Goal: Transaction & Acquisition: Purchase product/service

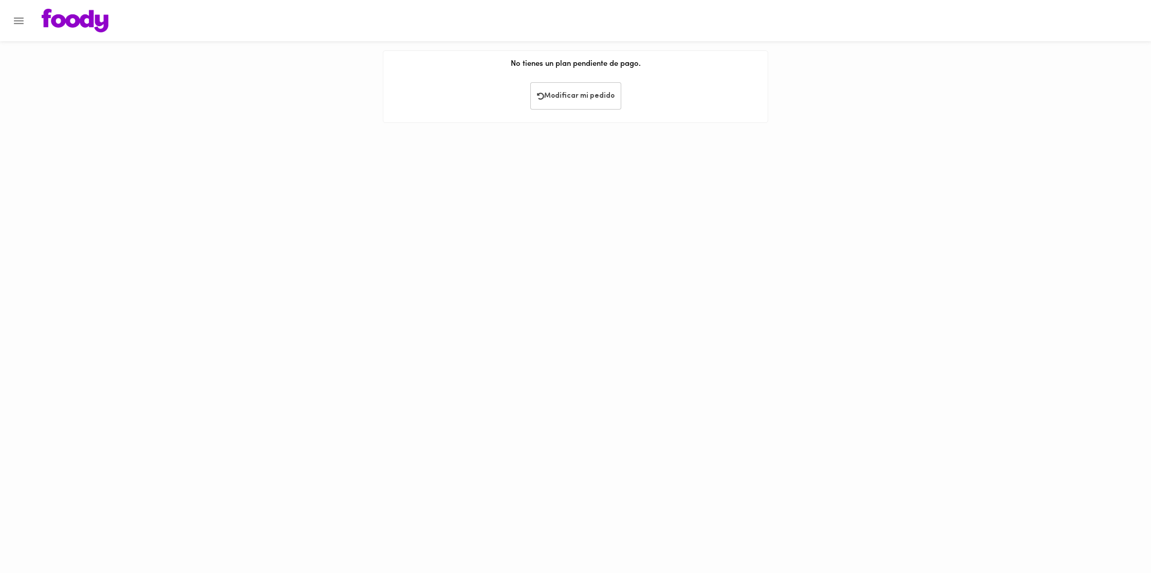
click at [68, 17] on img at bounding box center [75, 21] width 67 height 24
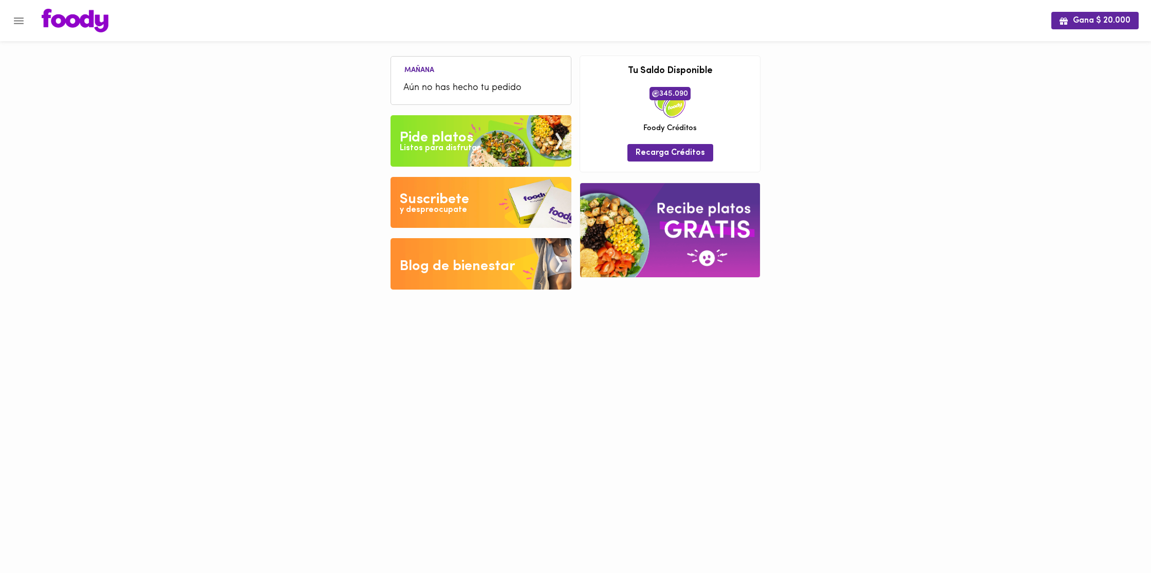
click at [469, 139] on div "Pide platos" at bounding box center [437, 137] width 74 height 21
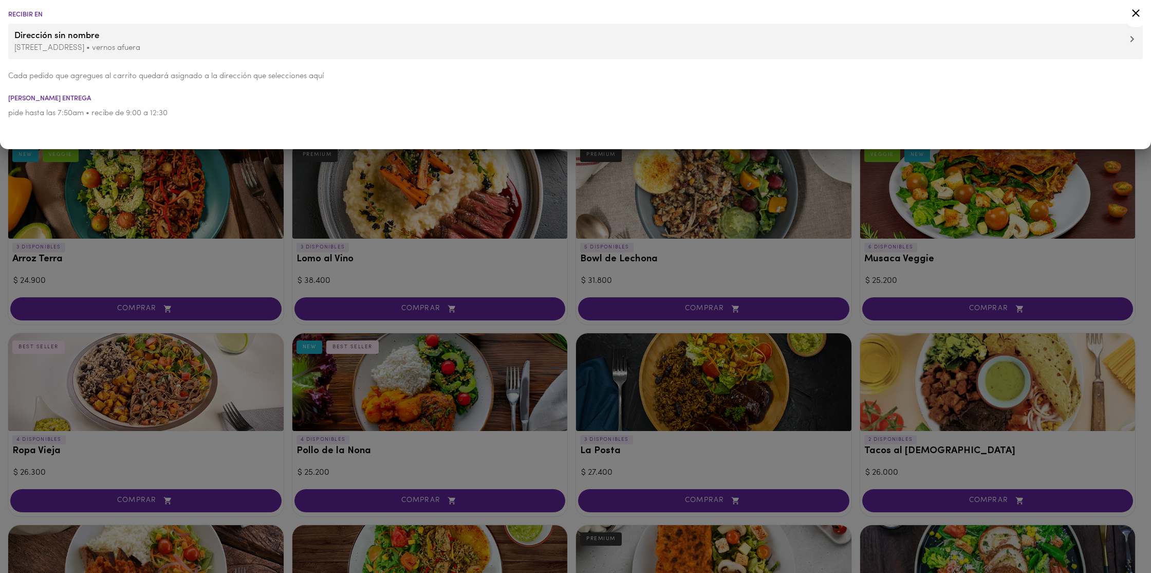
click at [1136, 12] on icon at bounding box center [1136, 13] width 8 height 8
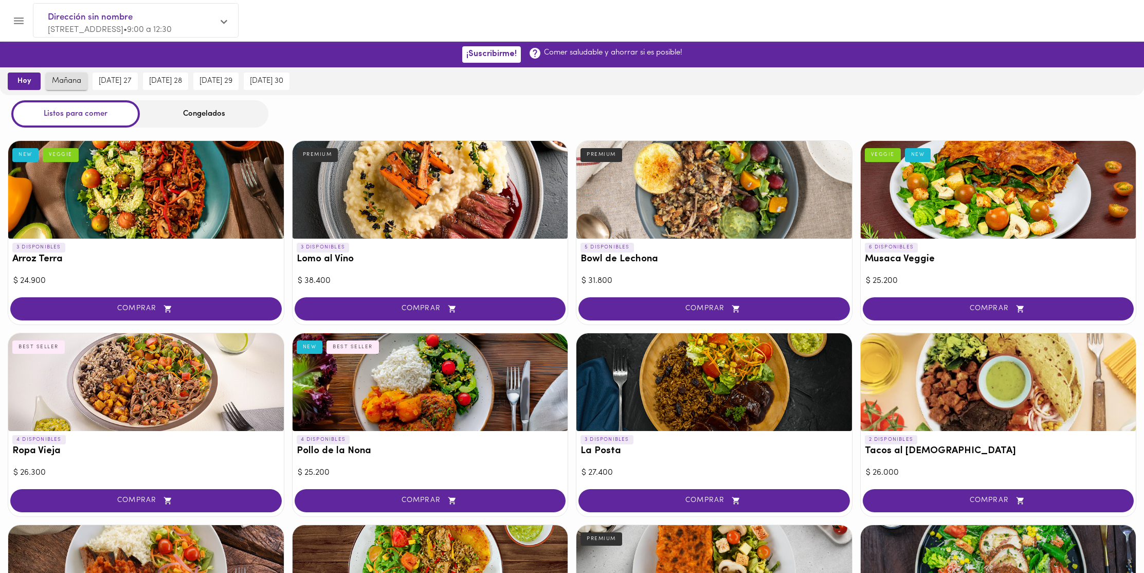
click at [73, 84] on span "mañana" at bounding box center [66, 81] width 29 height 9
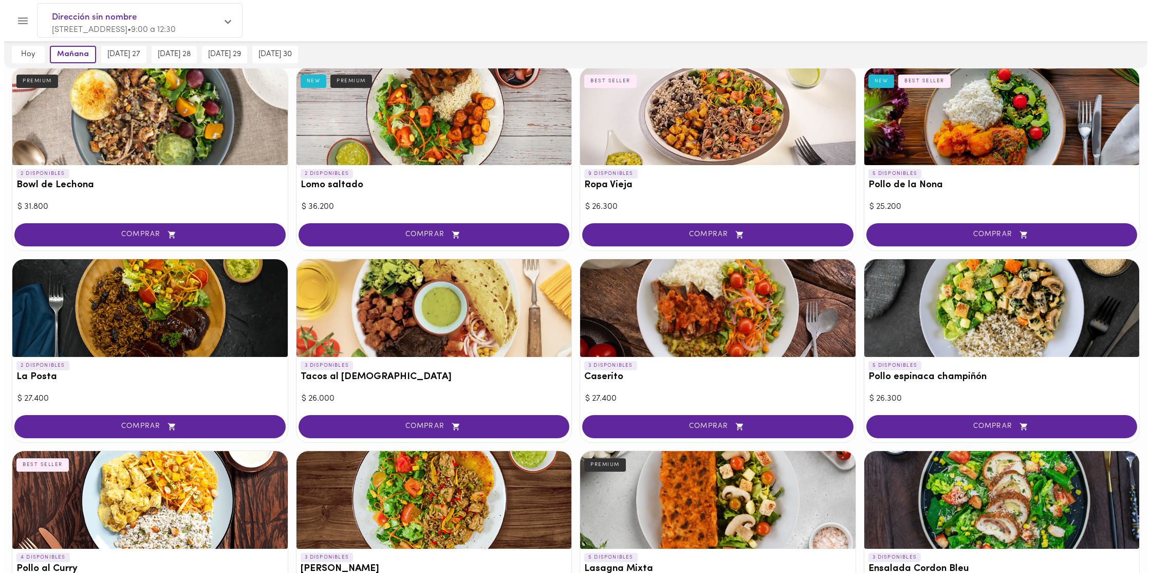
scroll to position [266, 0]
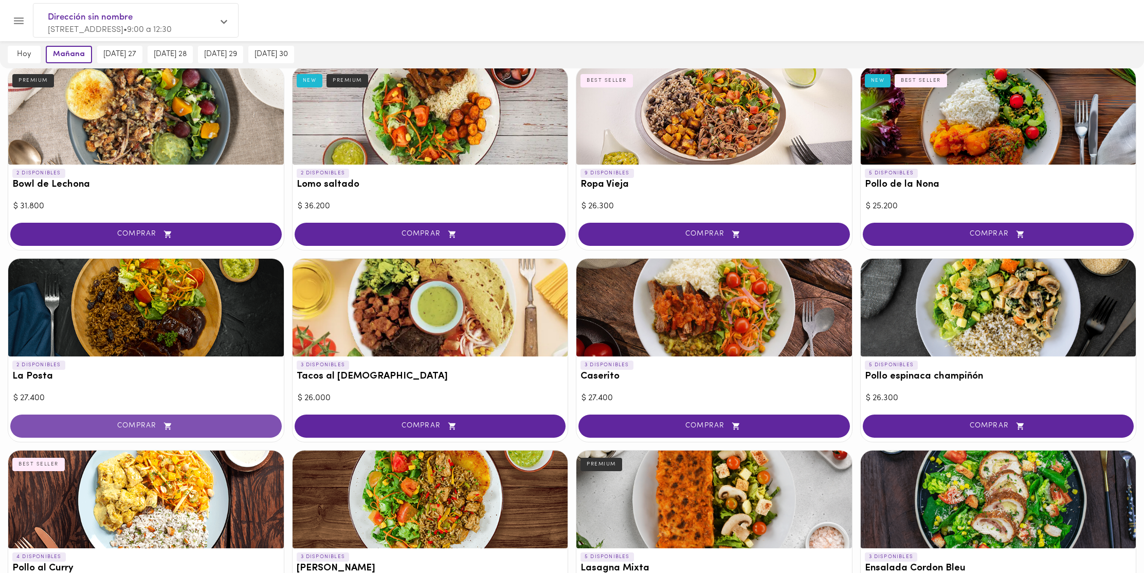
click at [93, 426] on span "COMPRAR" at bounding box center [146, 425] width 246 height 9
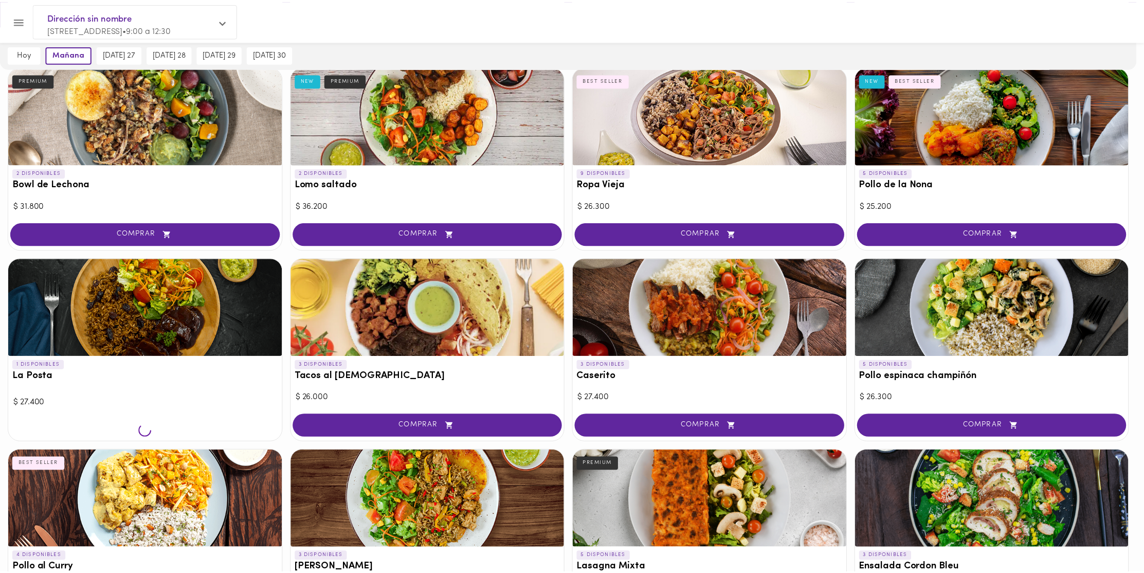
scroll to position [267, 0]
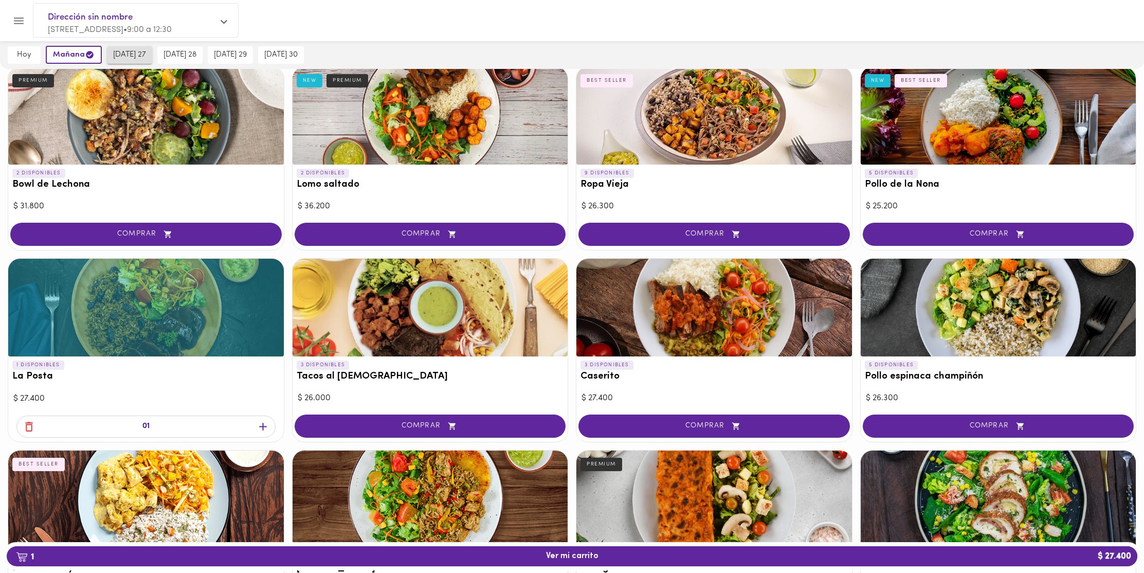
click at [138, 57] on span "[DATE] 27" at bounding box center [129, 54] width 33 height 9
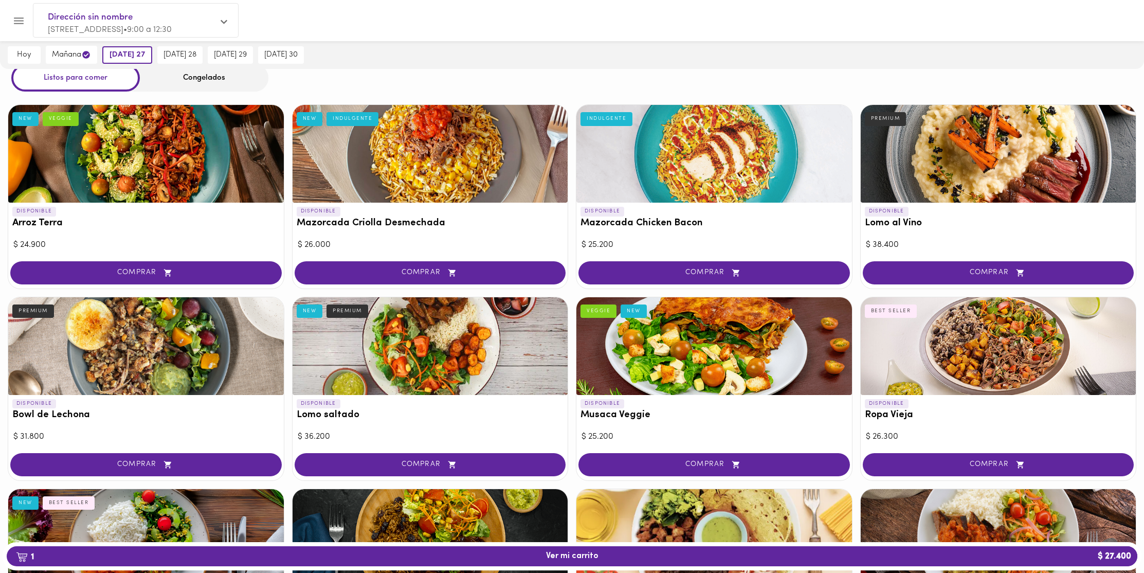
scroll to position [0, 0]
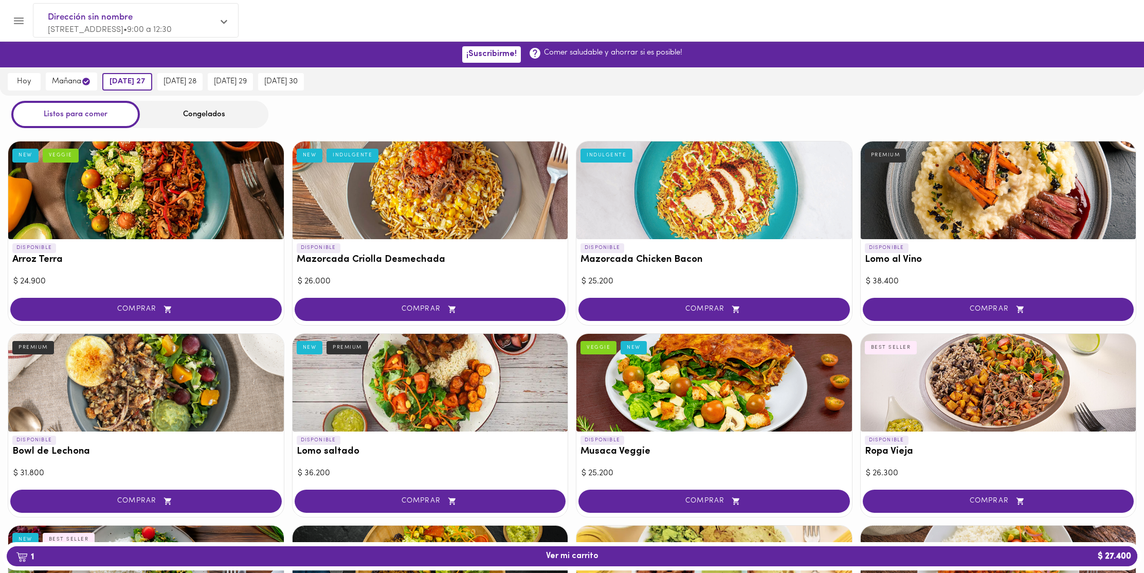
click at [162, 112] on div "Congelados" at bounding box center [204, 114] width 129 height 27
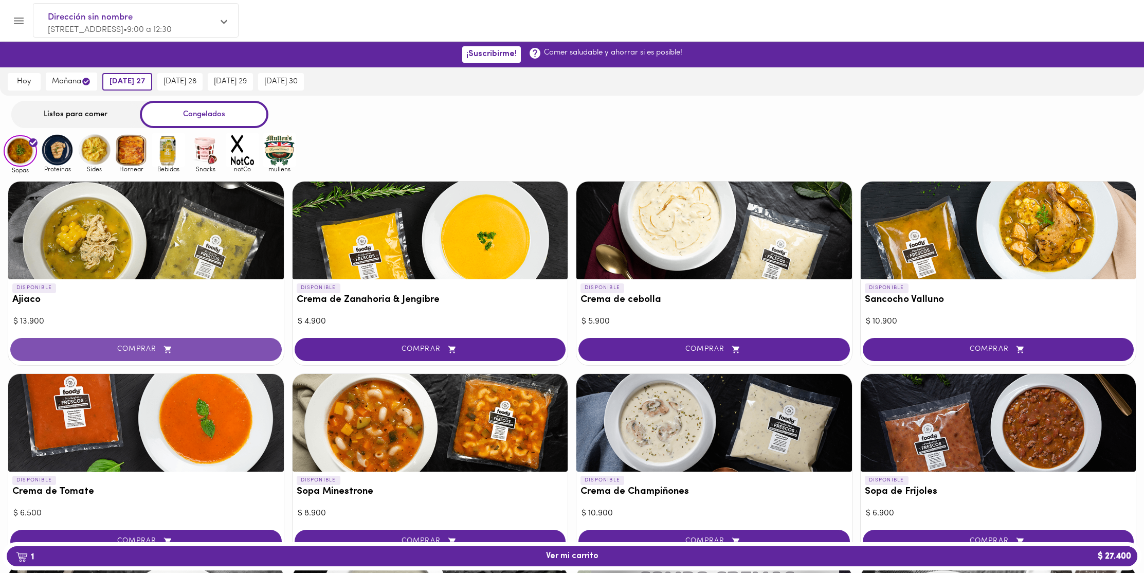
click at [192, 345] on span "COMPRAR" at bounding box center [146, 349] width 246 height 9
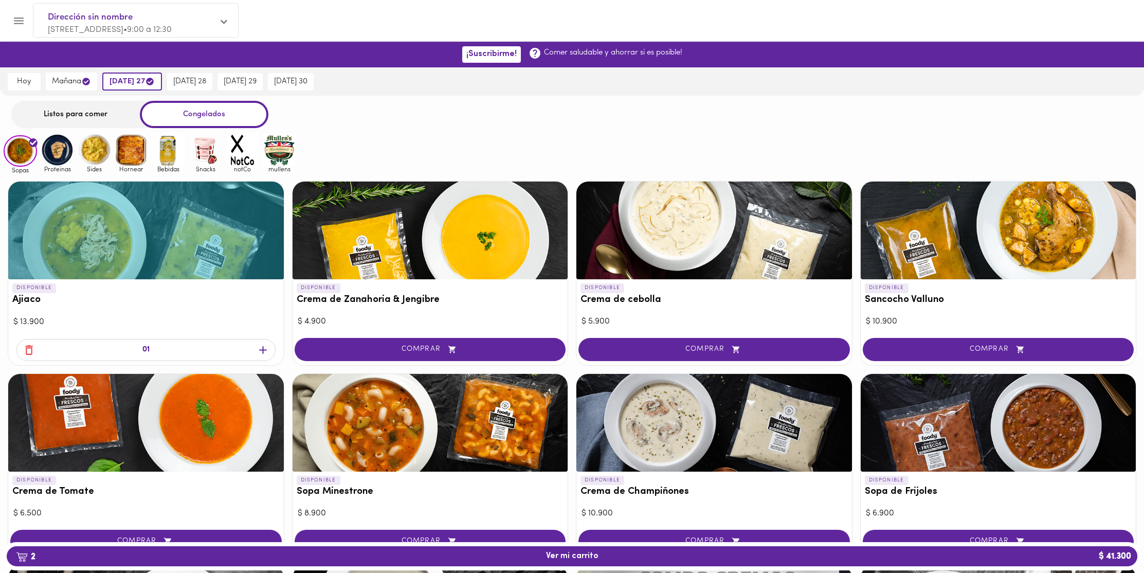
scroll to position [3, 0]
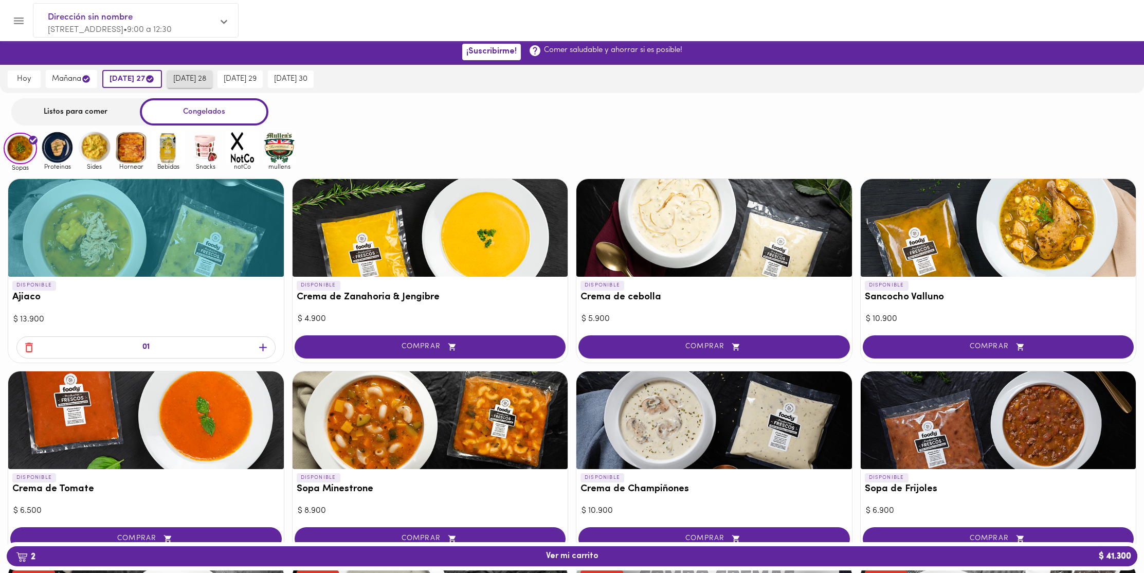
click at [200, 80] on span "[DATE] 28" at bounding box center [189, 79] width 33 height 9
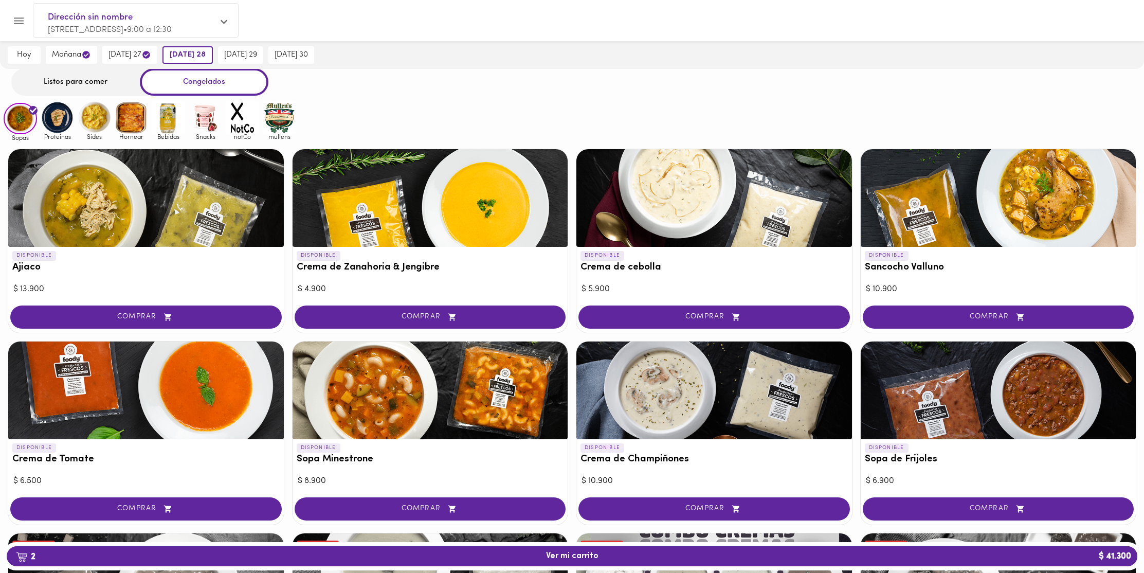
scroll to position [35, 0]
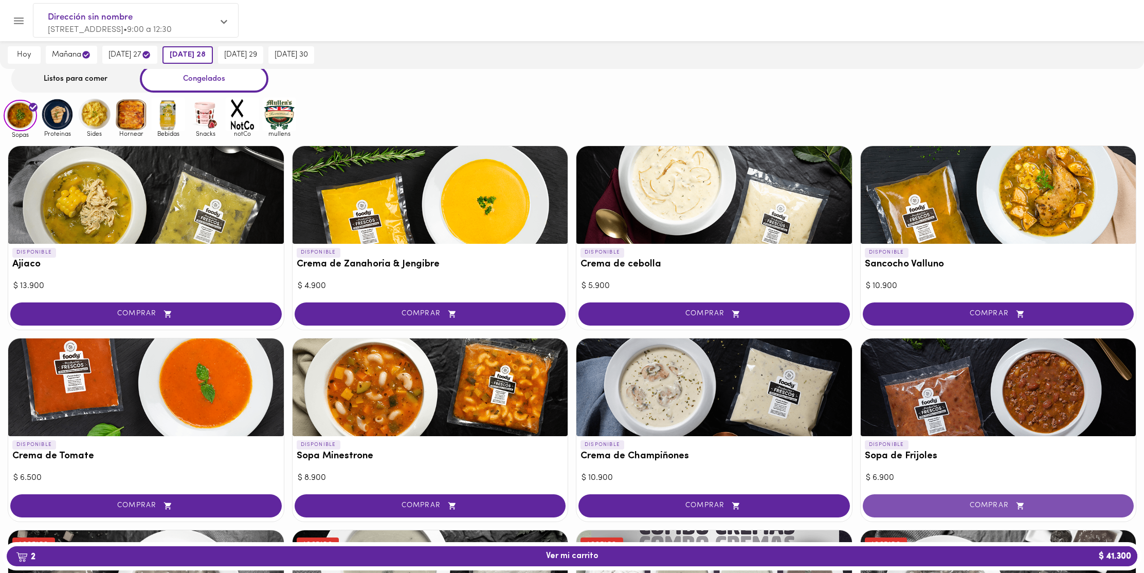
click at [966, 510] on button "COMPRAR" at bounding box center [998, 505] width 271 height 23
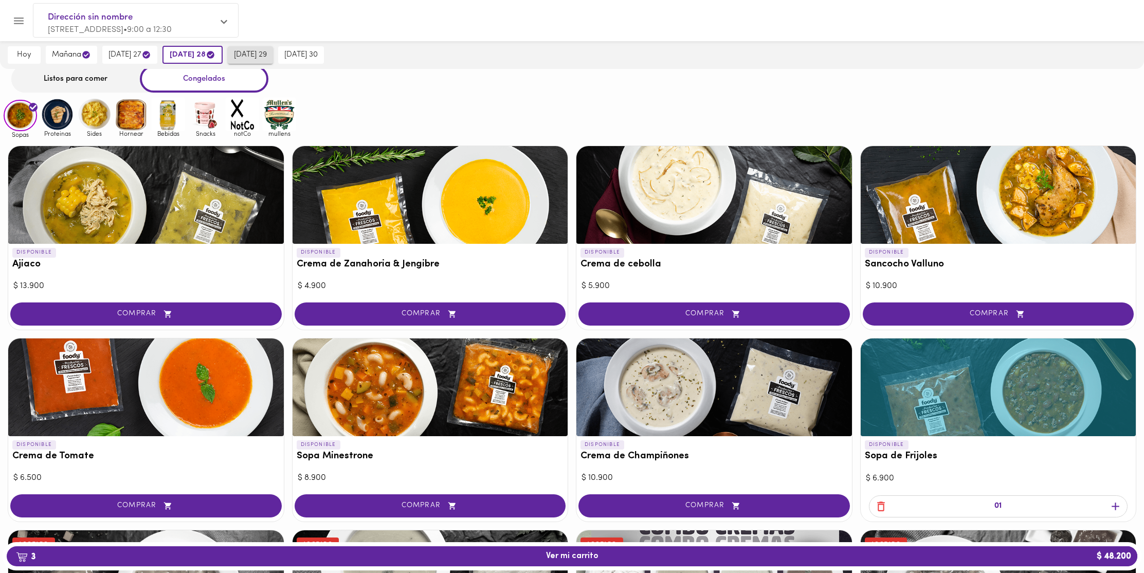
click at [258, 60] on button "[DATE] 29" at bounding box center [250, 54] width 45 height 17
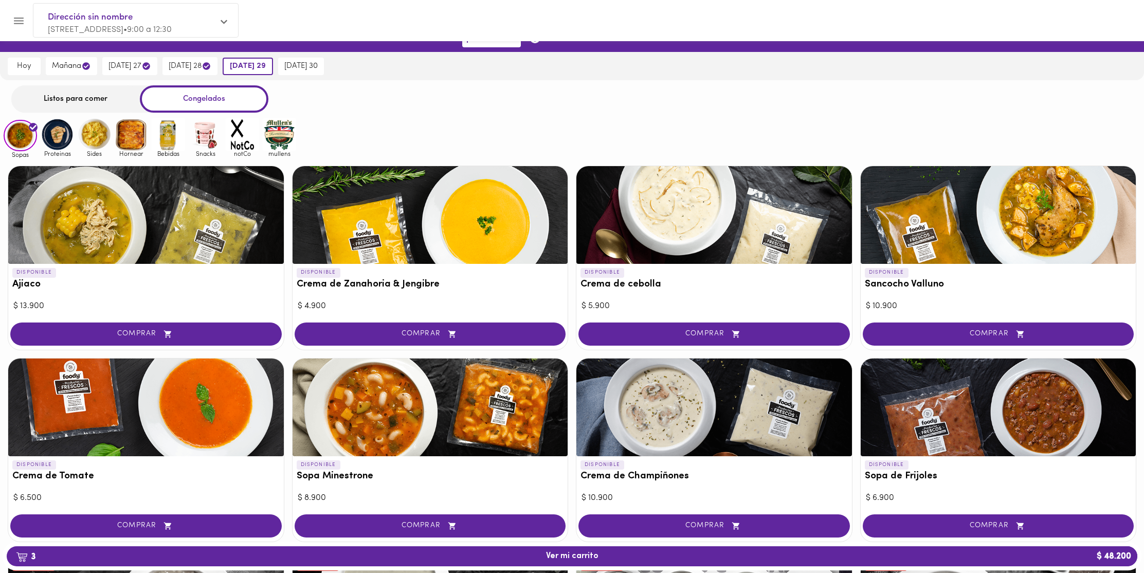
scroll to position [15, 0]
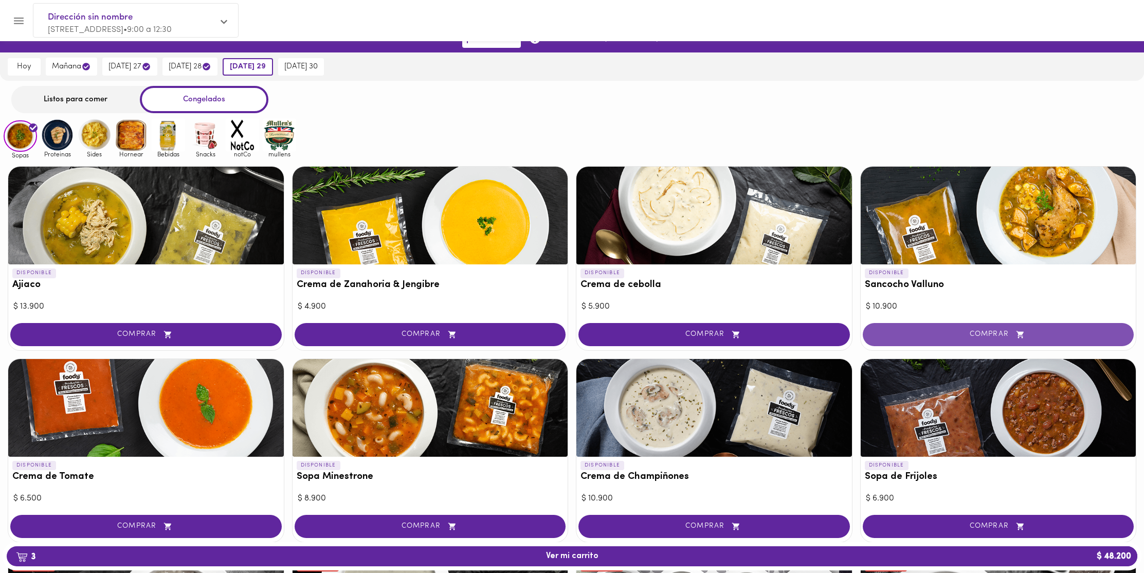
click at [910, 333] on span "COMPRAR" at bounding box center [998, 334] width 246 height 9
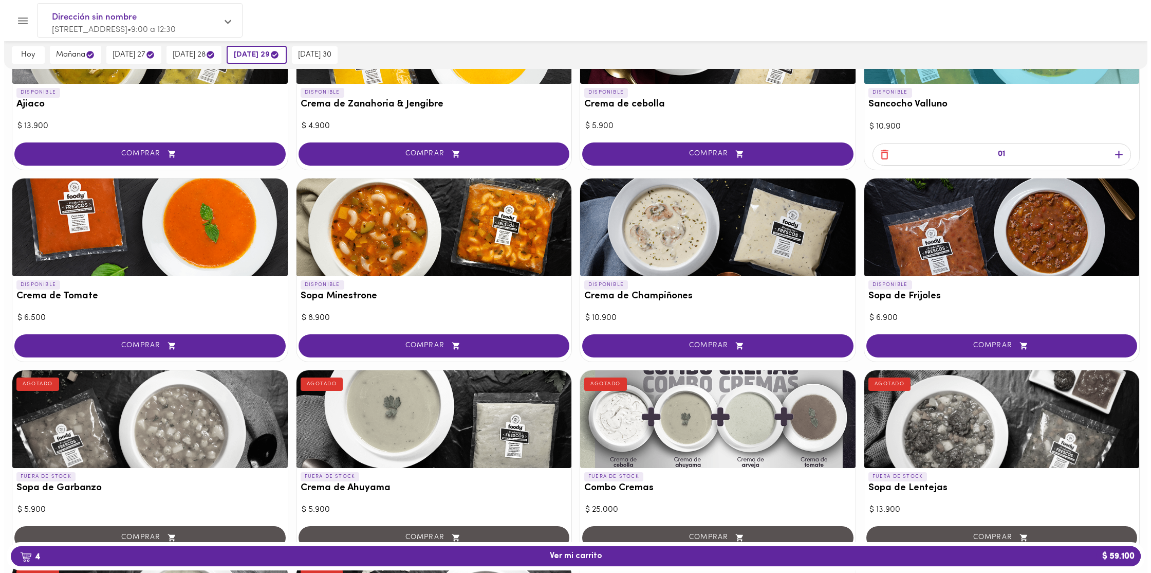
scroll to position [199, 0]
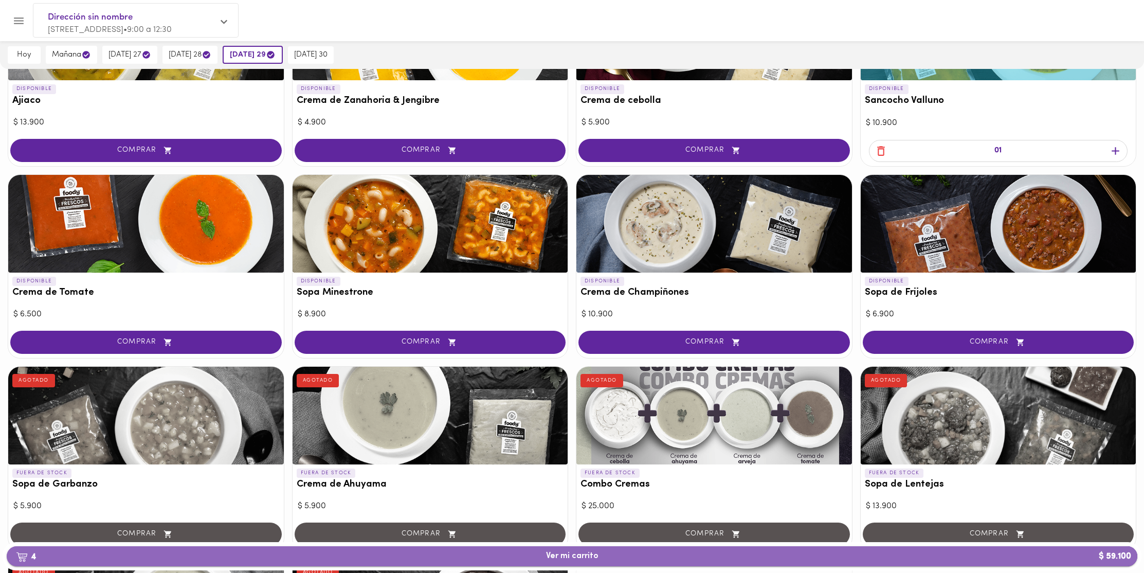
click at [686, 556] on span "4 Ver mi carrito $ 59.100" at bounding box center [572, 556] width 1114 height 10
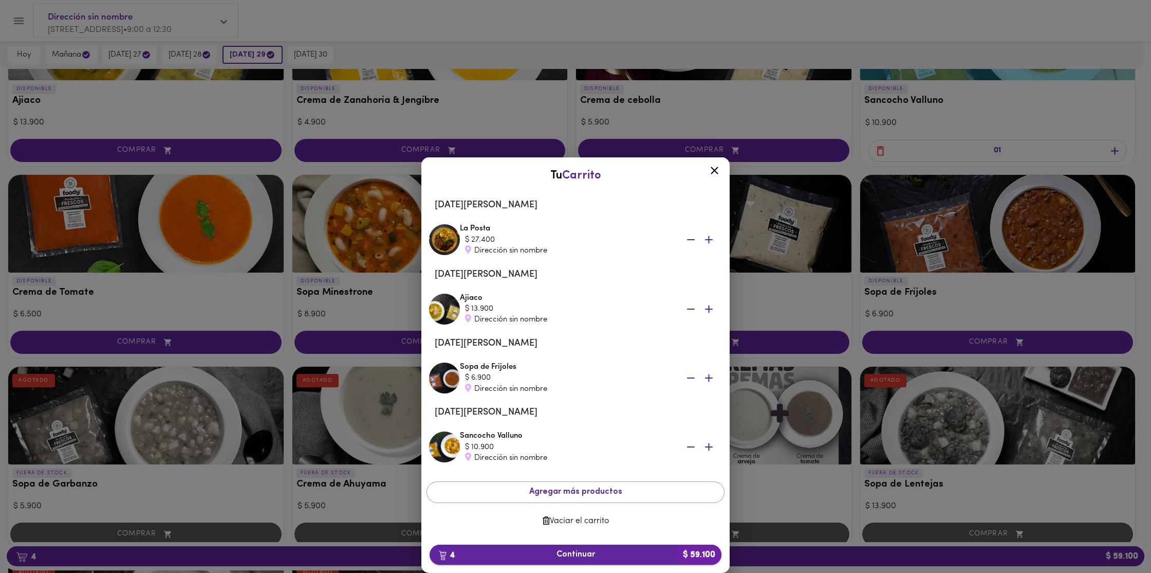
click at [616, 554] on span "4 Continuar $ 59.100" at bounding box center [576, 554] width 276 height 10
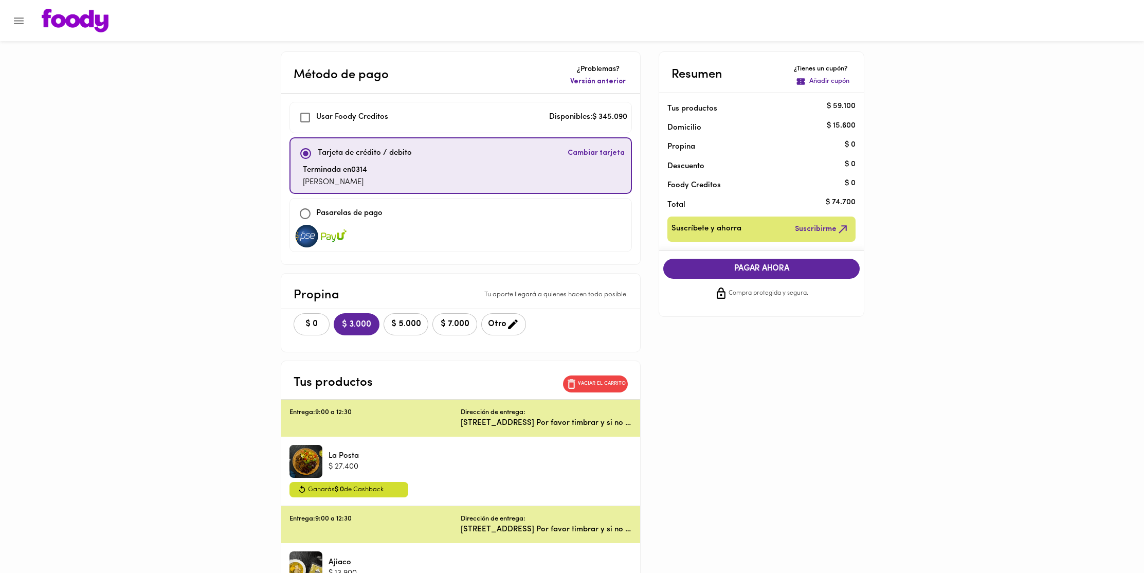
checkbox input "true"
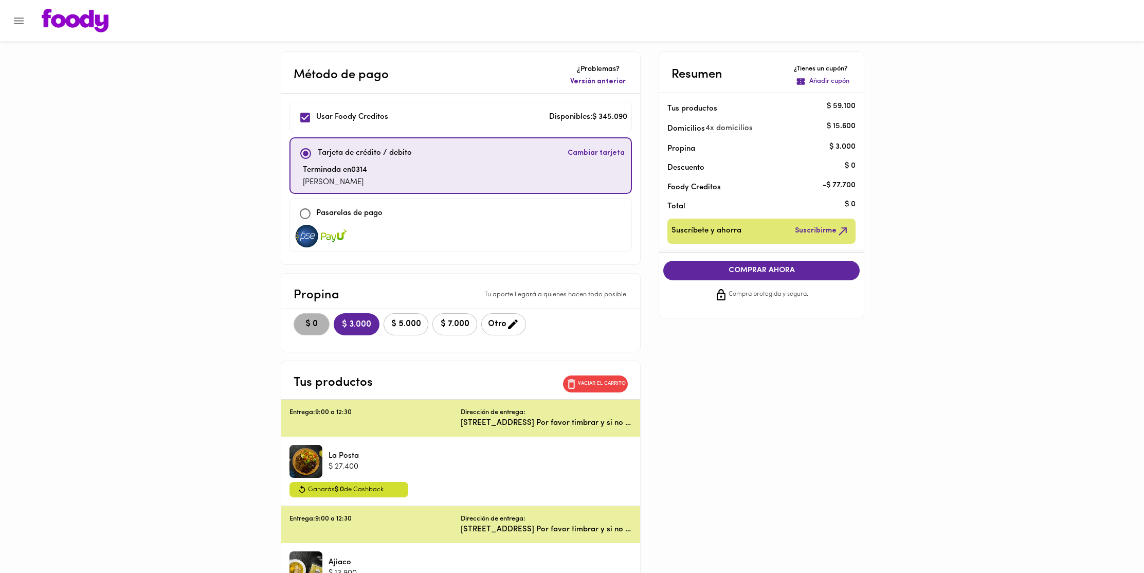
click at [315, 318] on button "$ 0" at bounding box center [311, 324] width 36 height 22
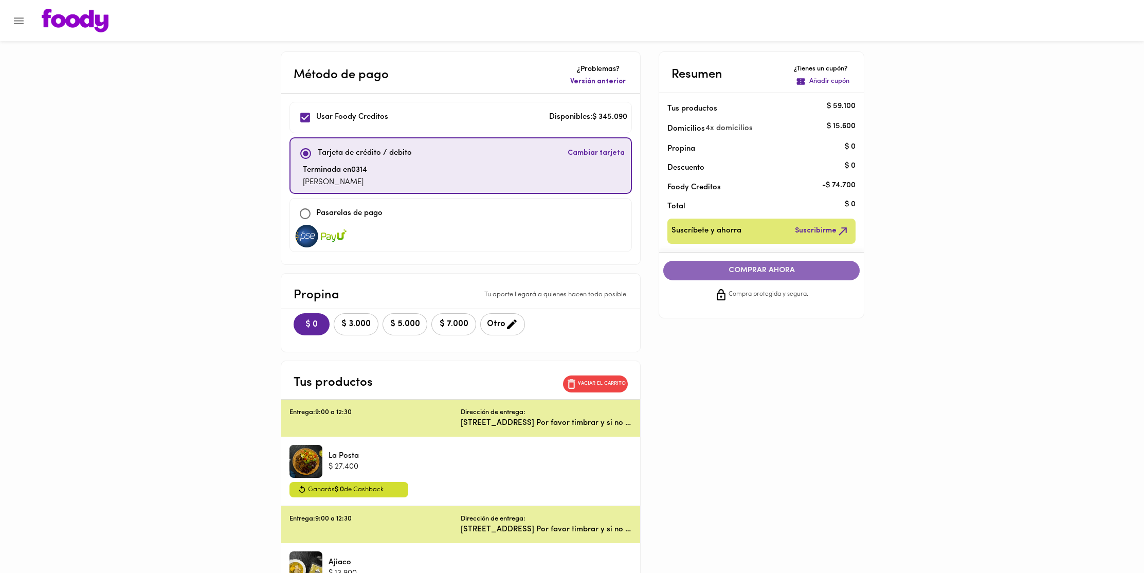
click at [763, 269] on span "COMPRAR AHORA" at bounding box center [761, 270] width 176 height 9
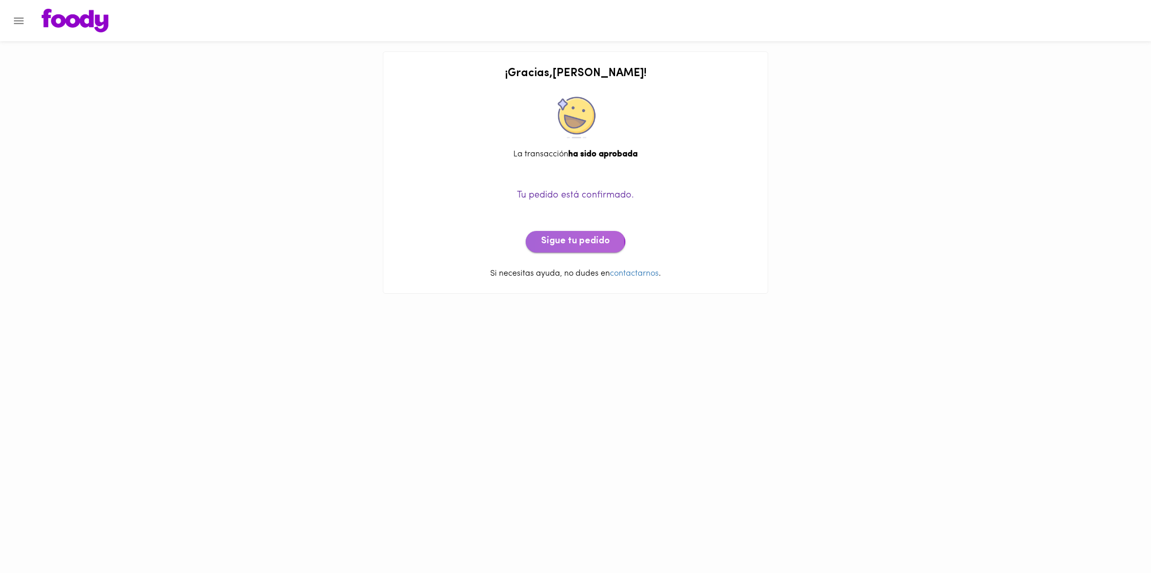
click at [551, 243] on span "Sigue tu pedido" at bounding box center [575, 241] width 69 height 11
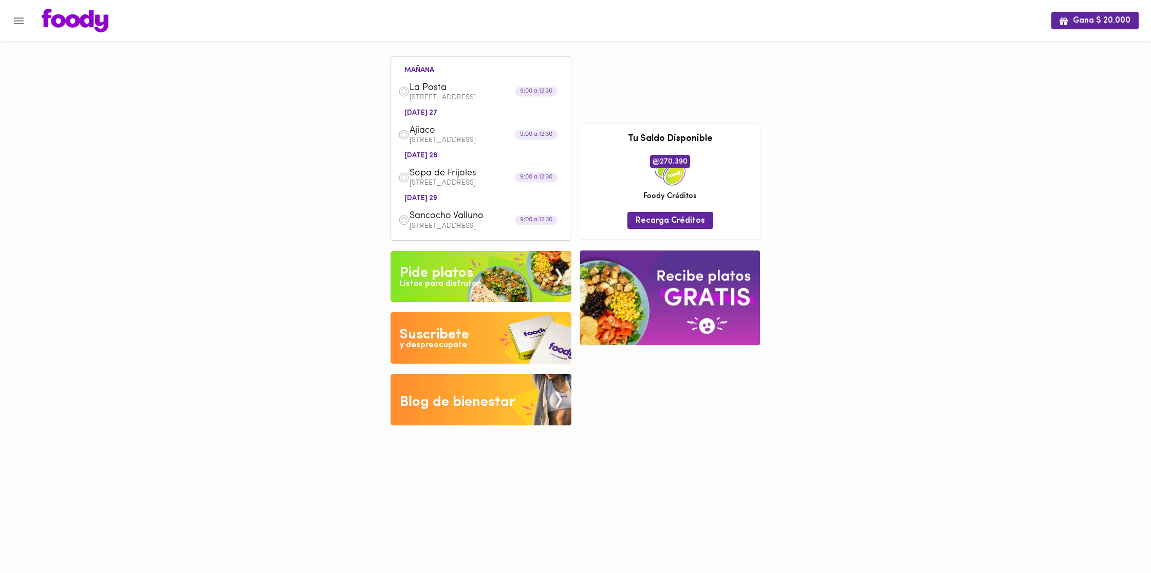
click at [468, 270] on div "Pide platos" at bounding box center [437, 273] width 74 height 21
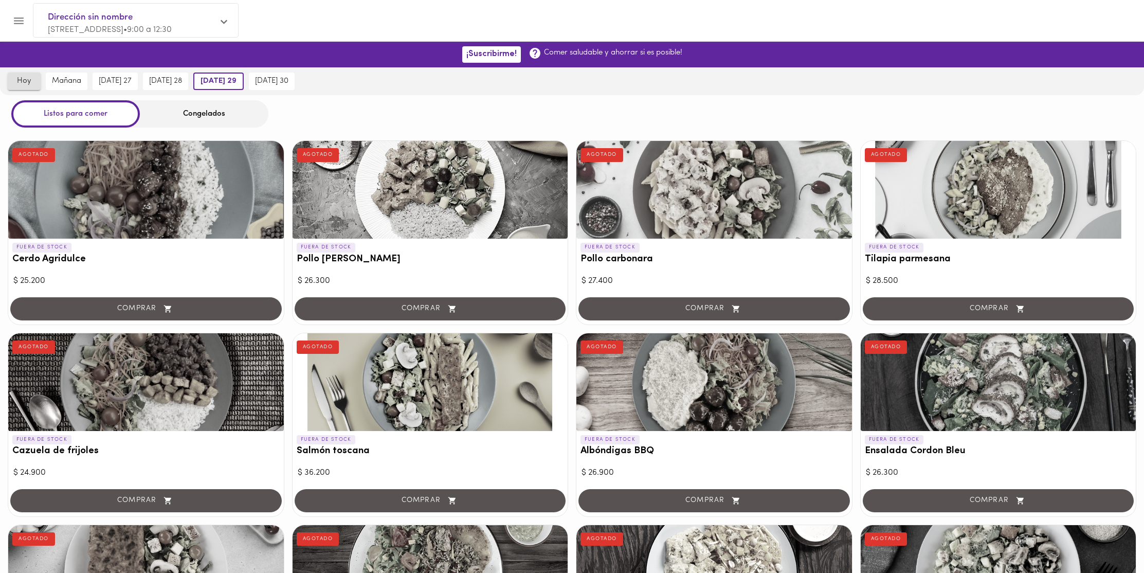
click at [13, 82] on button "hoy" at bounding box center [24, 80] width 33 height 17
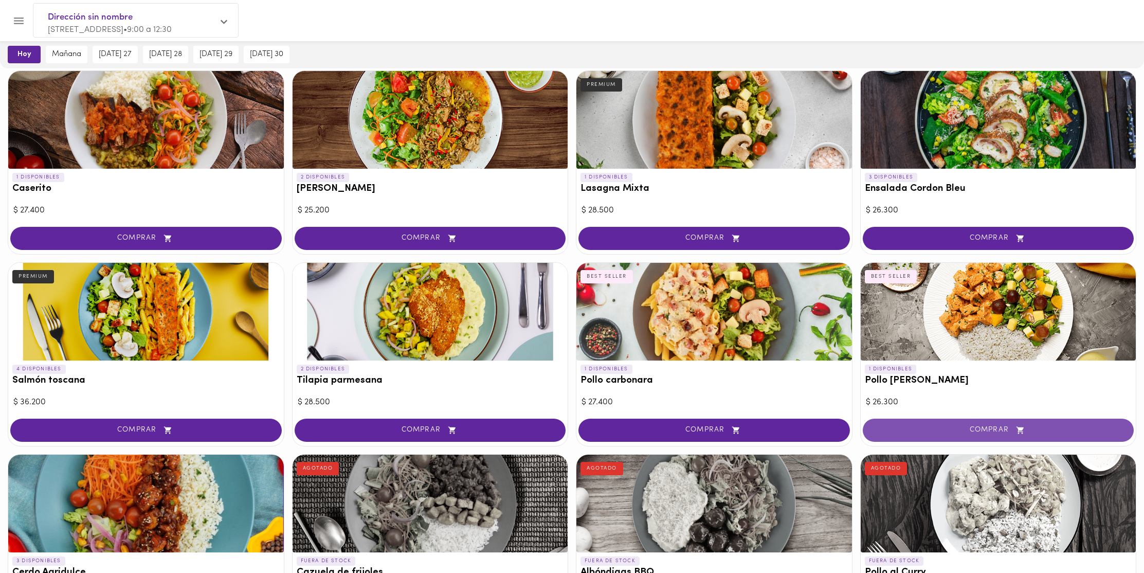
scroll to position [454, 0]
